Goal: Task Accomplishment & Management: Use online tool/utility

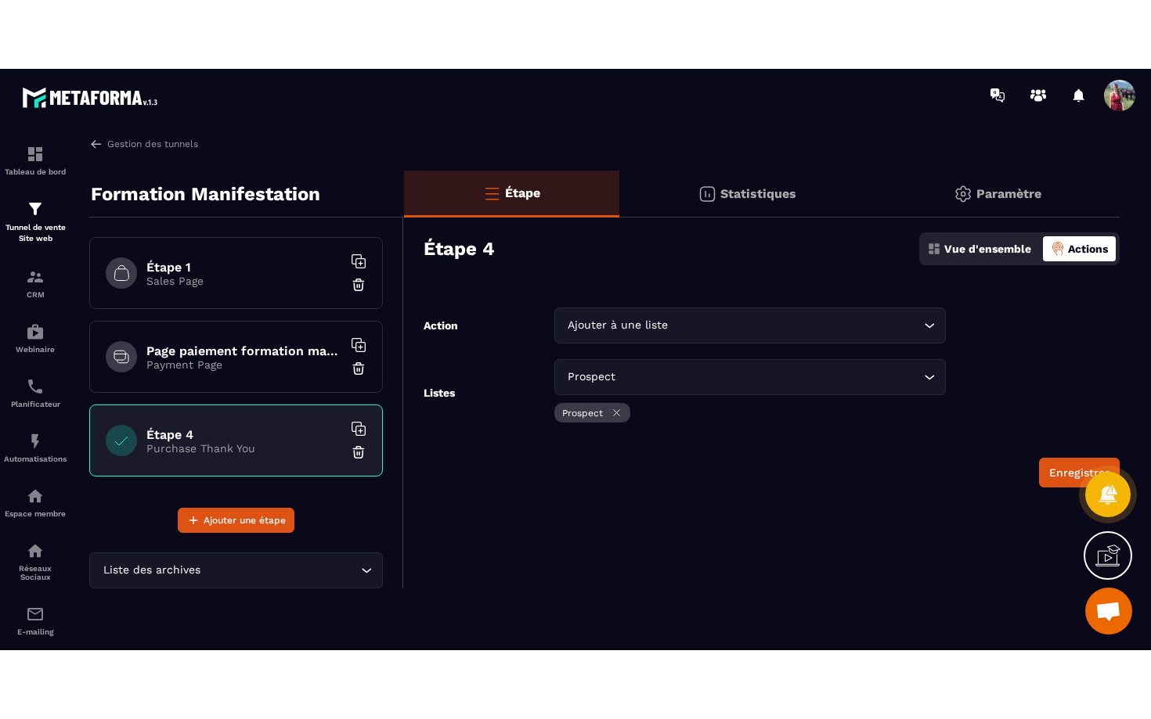
scroll to position [1338, 0]
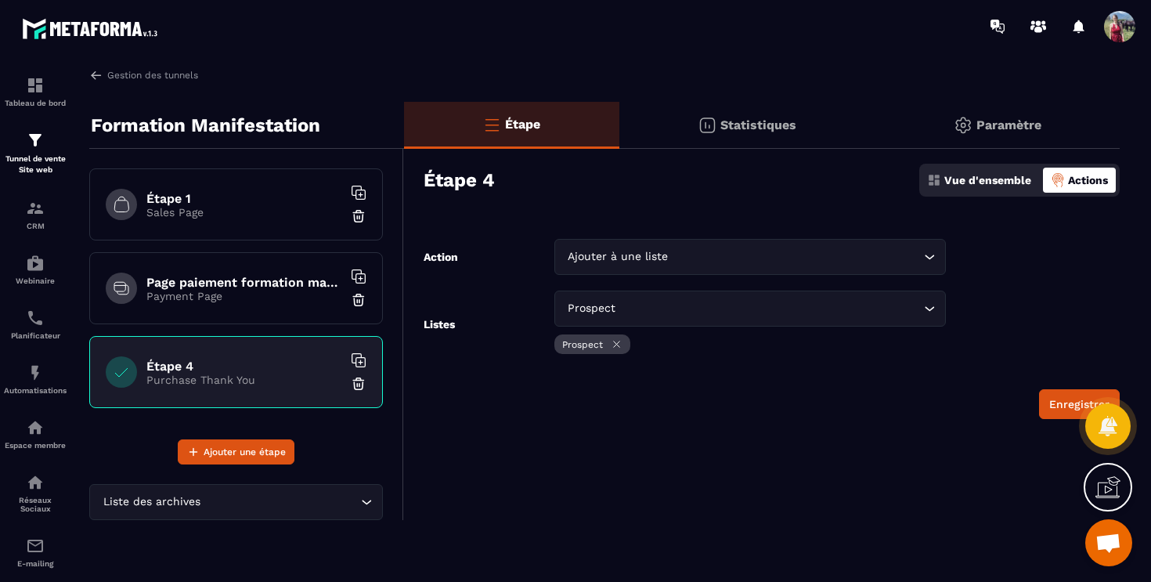
click at [1111, 488] on icon at bounding box center [1107, 486] width 25 height 25
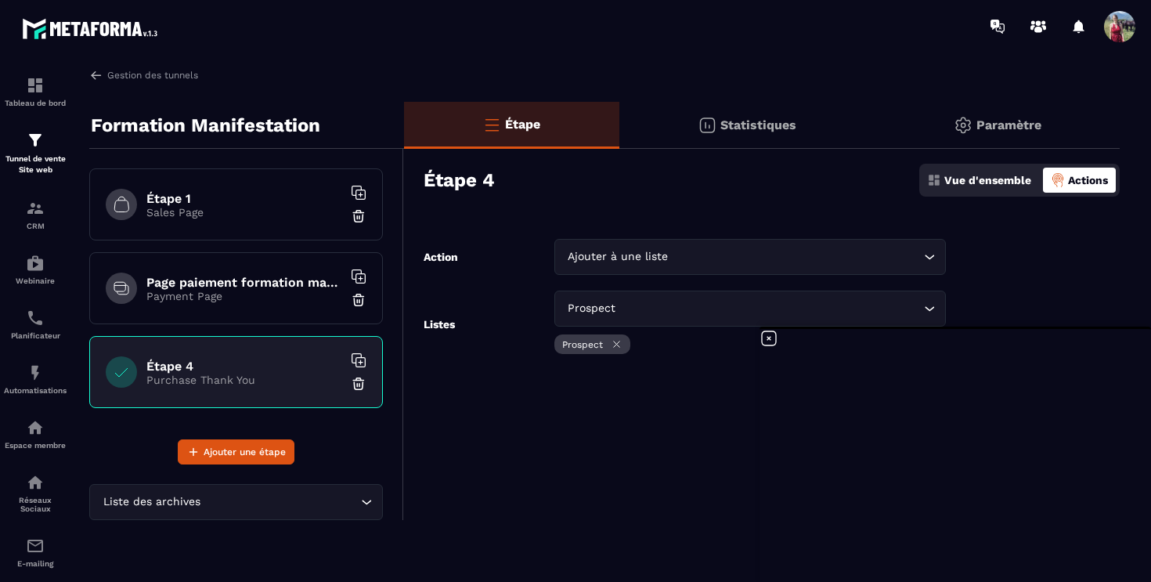
click at [247, 218] on p "Sales Page" at bounding box center [244, 212] width 196 height 13
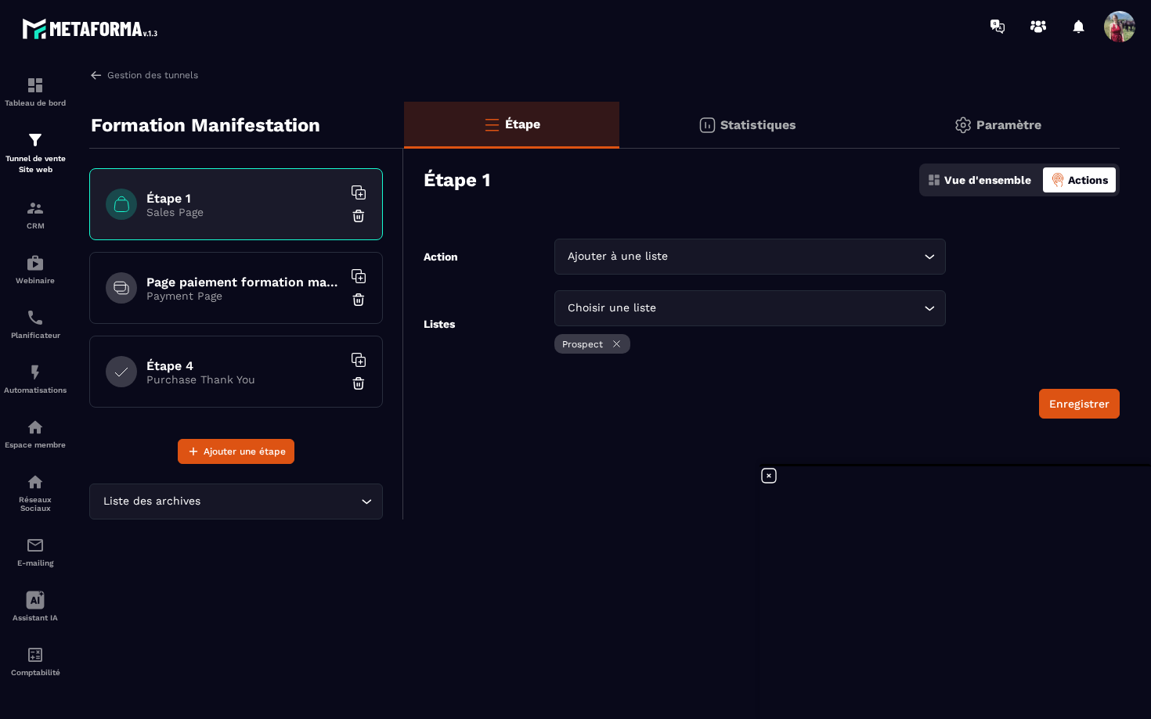
scroll to position [1338, 0]
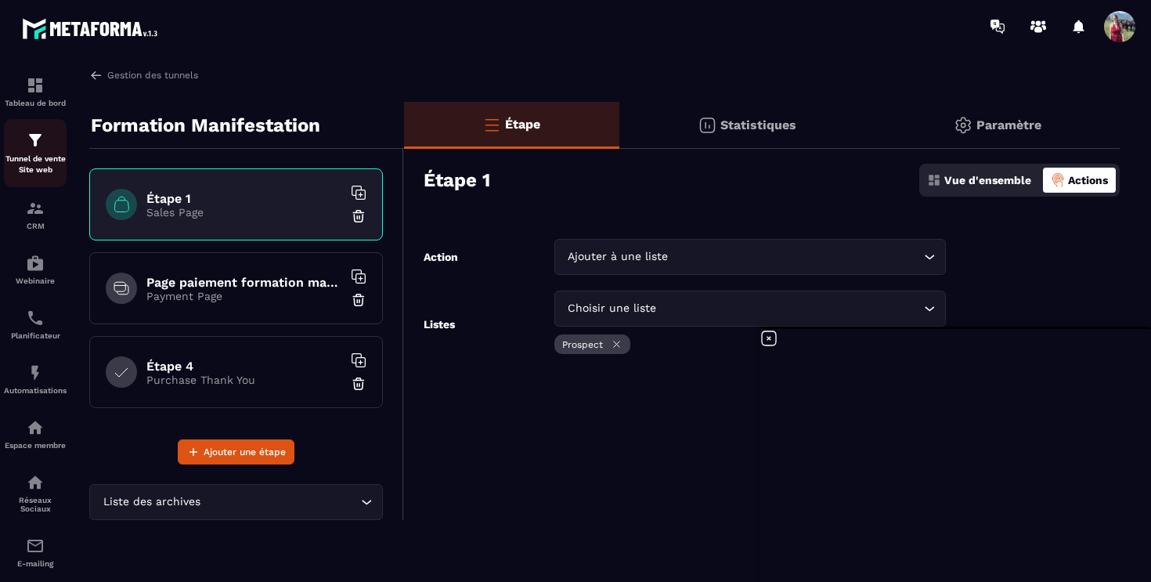
click at [40, 154] on p "Tunnel de vente Site web" at bounding box center [35, 164] width 63 height 22
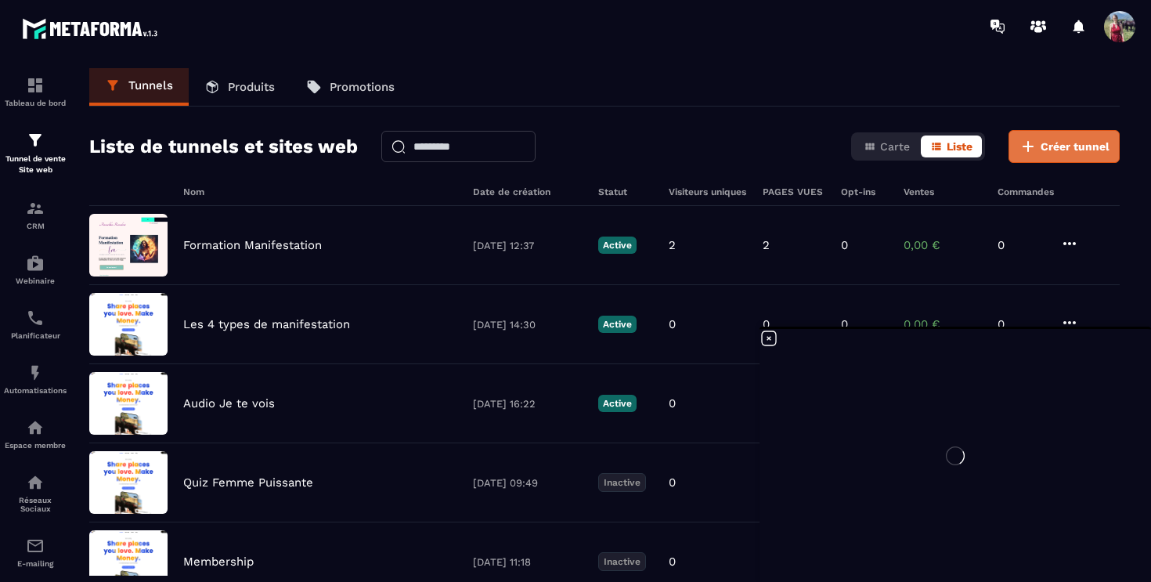
click at [1075, 153] on span "Créer tunnel" at bounding box center [1074, 147] width 69 height 16
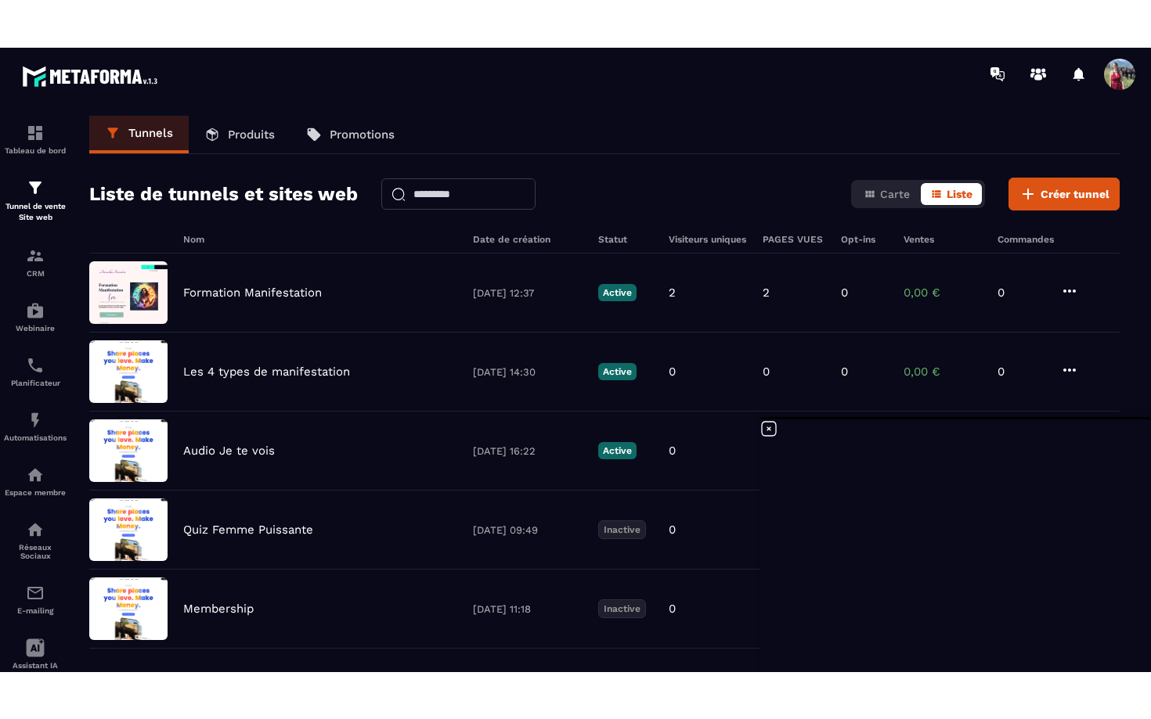
scroll to position [1338, 0]
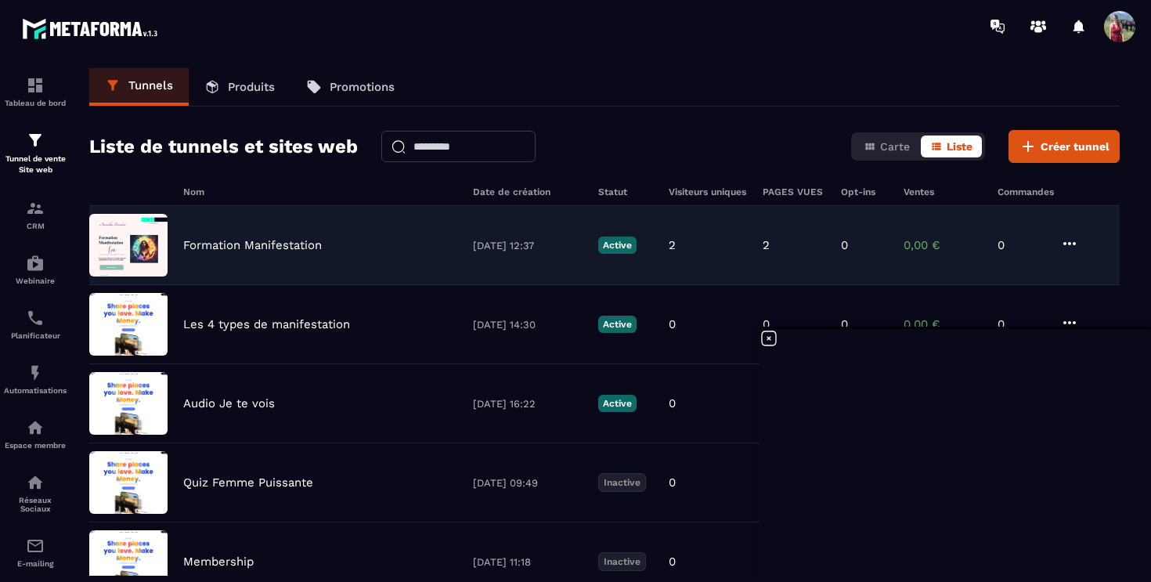
click at [287, 239] on p "Formation Manifestation" at bounding box center [252, 245] width 139 height 14
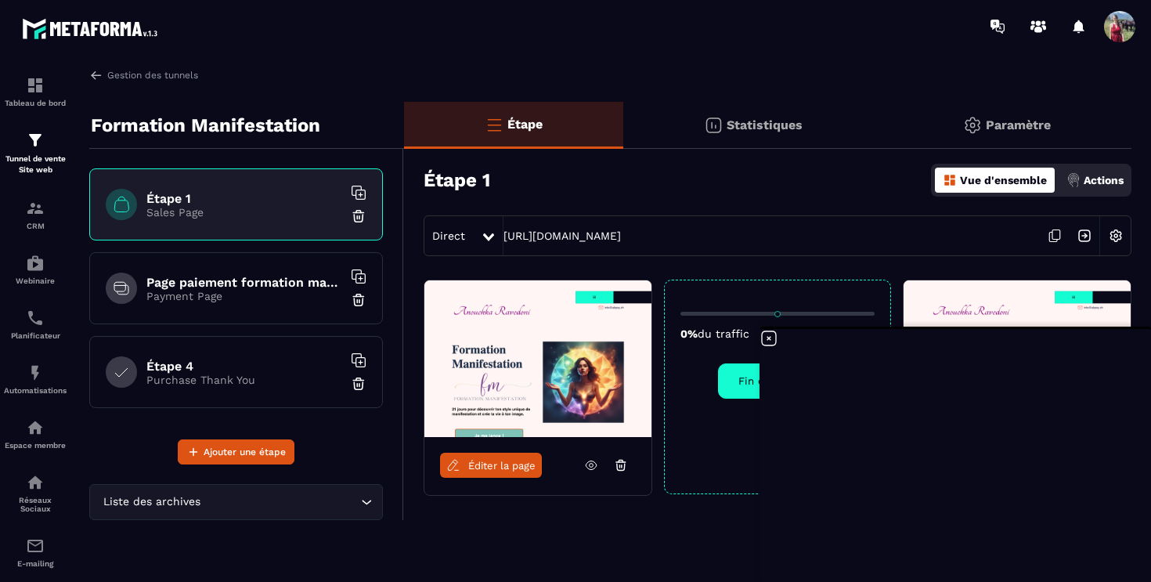
scroll to position [1338, 0]
click at [493, 464] on span "Éditer la page" at bounding box center [501, 465] width 67 height 12
